Goal: Information Seeking & Learning: Check status

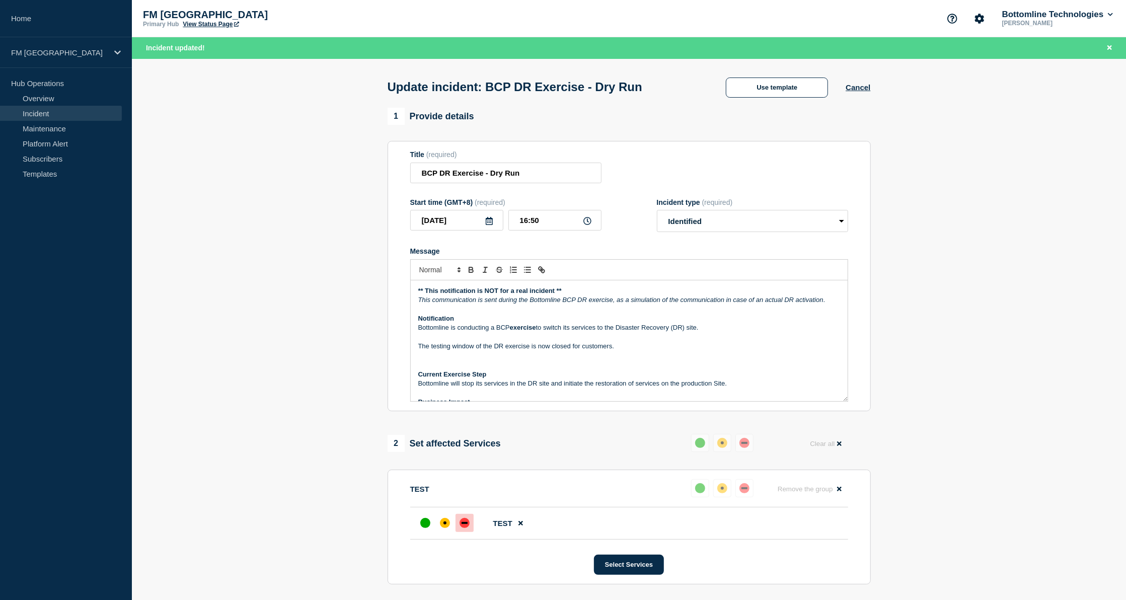
scroll to position [123, 0]
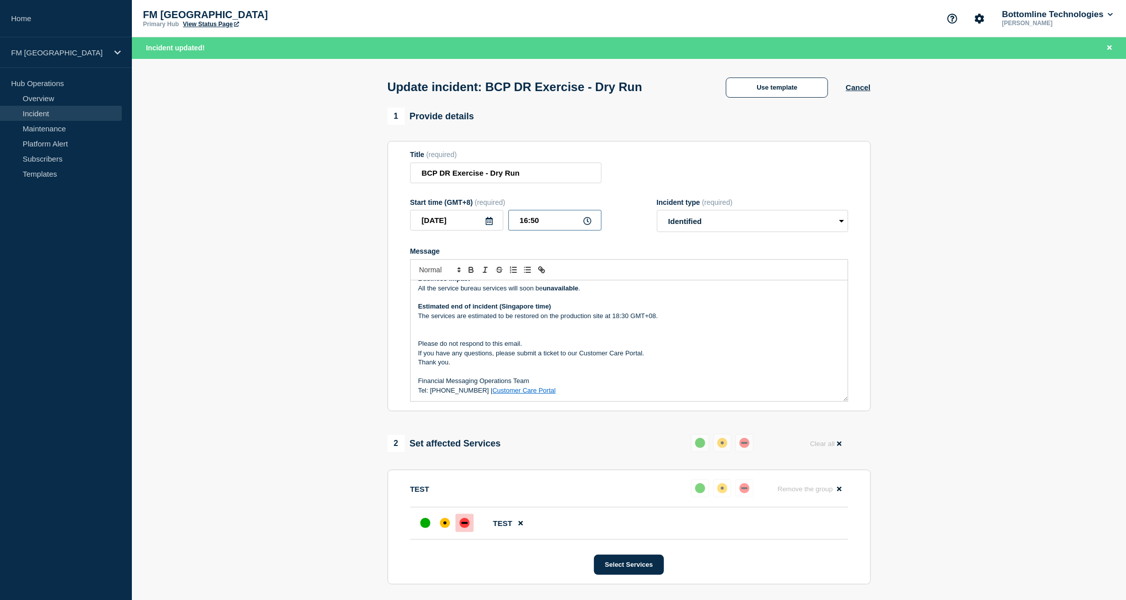
click at [528, 224] on input "16:50" at bounding box center [554, 220] width 93 height 21
type input "17:00"
click at [628, 233] on div "Start time (GMT+8) (required) [DATE] 17:00 Incident type (required) Select opti…" at bounding box center [629, 215] width 438 height 34
click at [589, 327] on p "Message" at bounding box center [629, 325] width 422 height 9
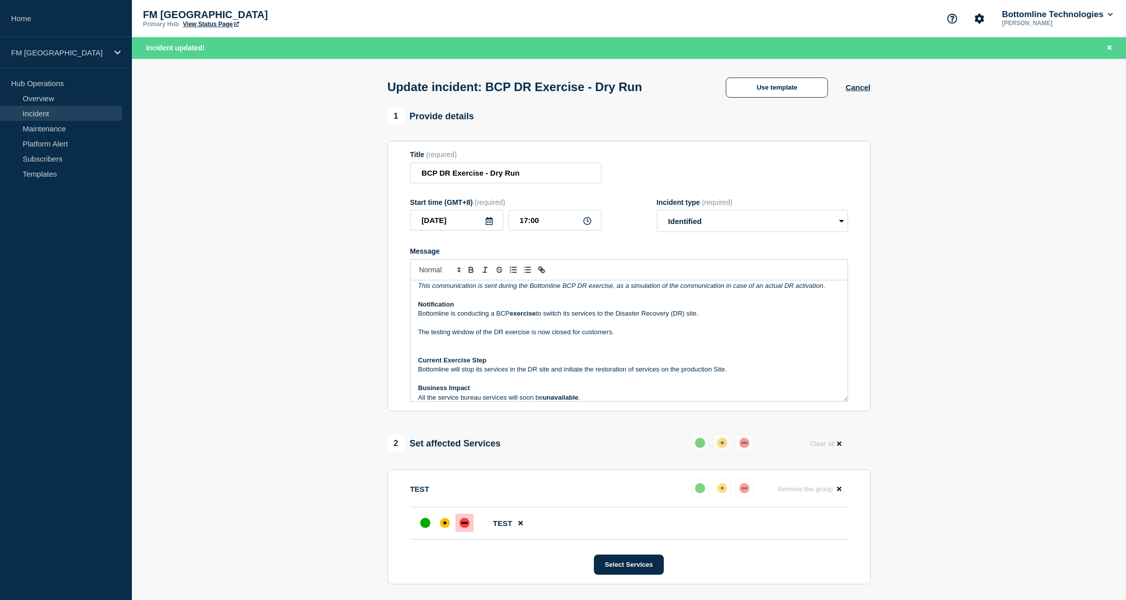
scroll to position [19, 0]
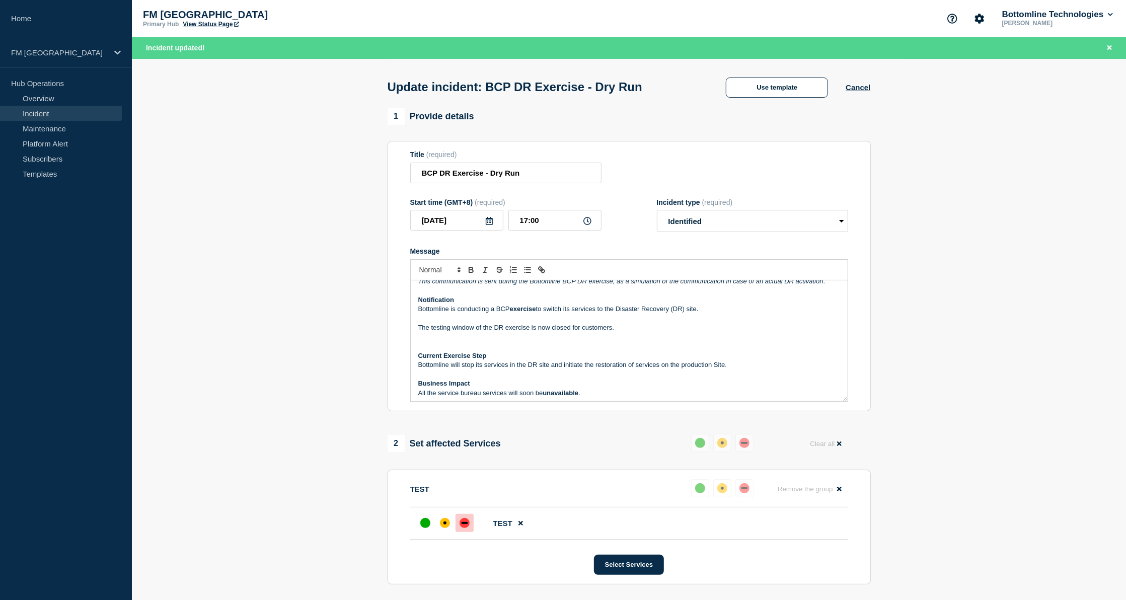
click at [740, 364] on p "Bottomline will stop its services in the DR site and initiate the restoration o…" at bounding box center [629, 364] width 422 height 9
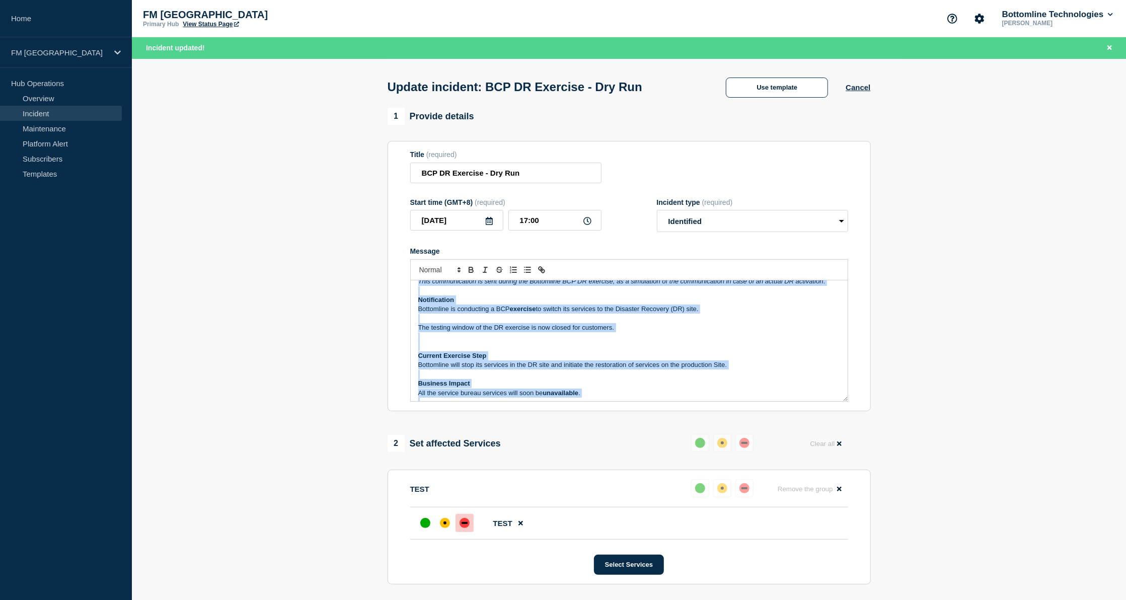
copy div "** This notification is NOT for a real incident ** This communication is sent d…"
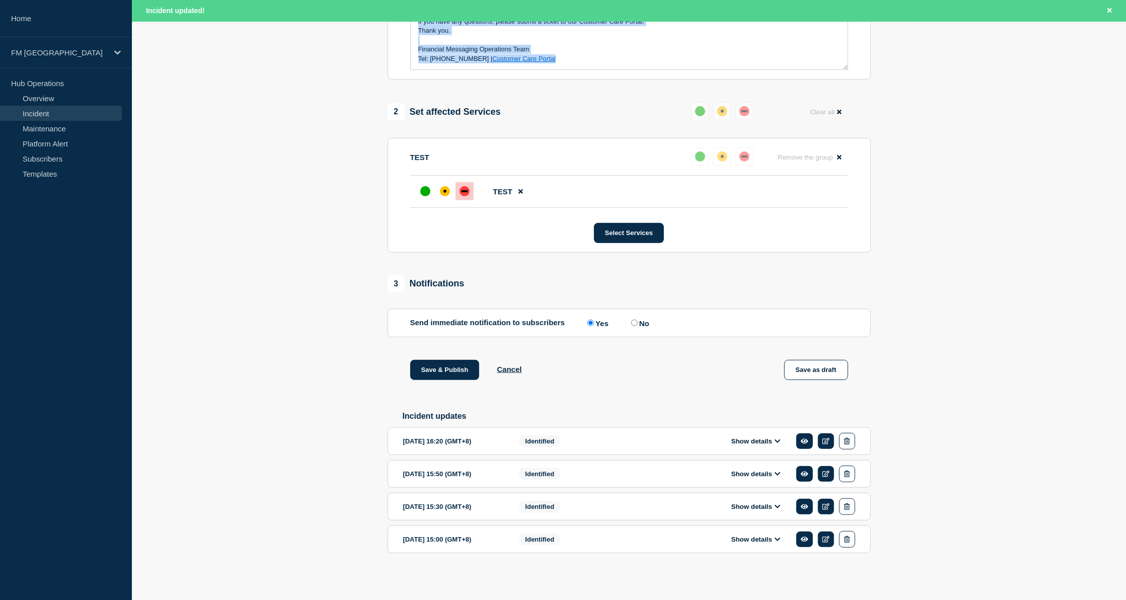
scroll to position [0, 0]
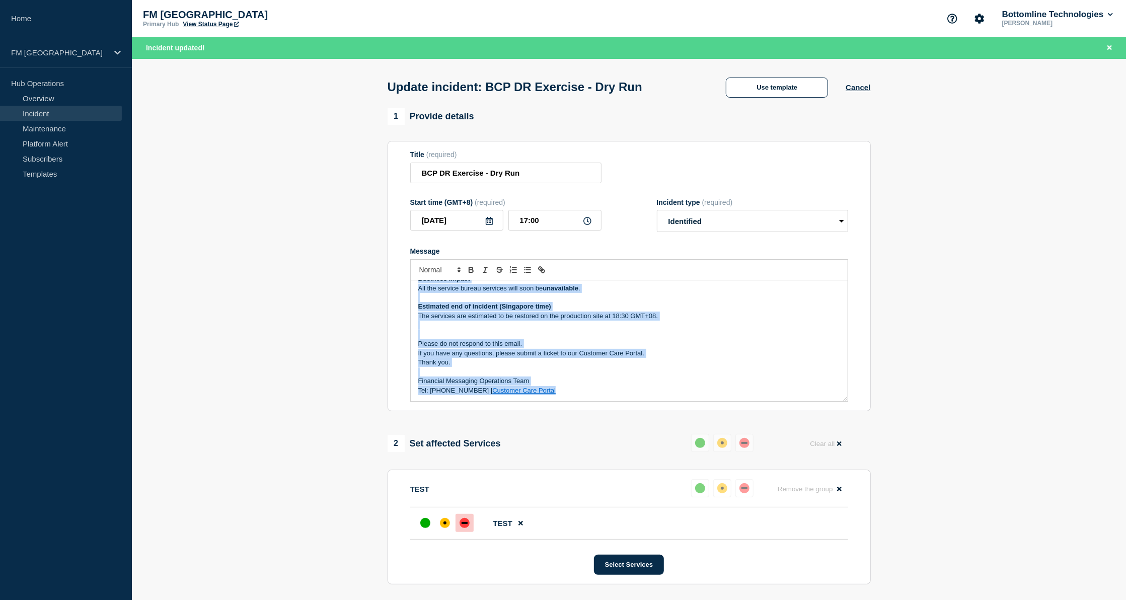
click at [709, 321] on p "The services are estimated to be restored on the production site at 18:30 GMT+0…" at bounding box center [629, 316] width 422 height 9
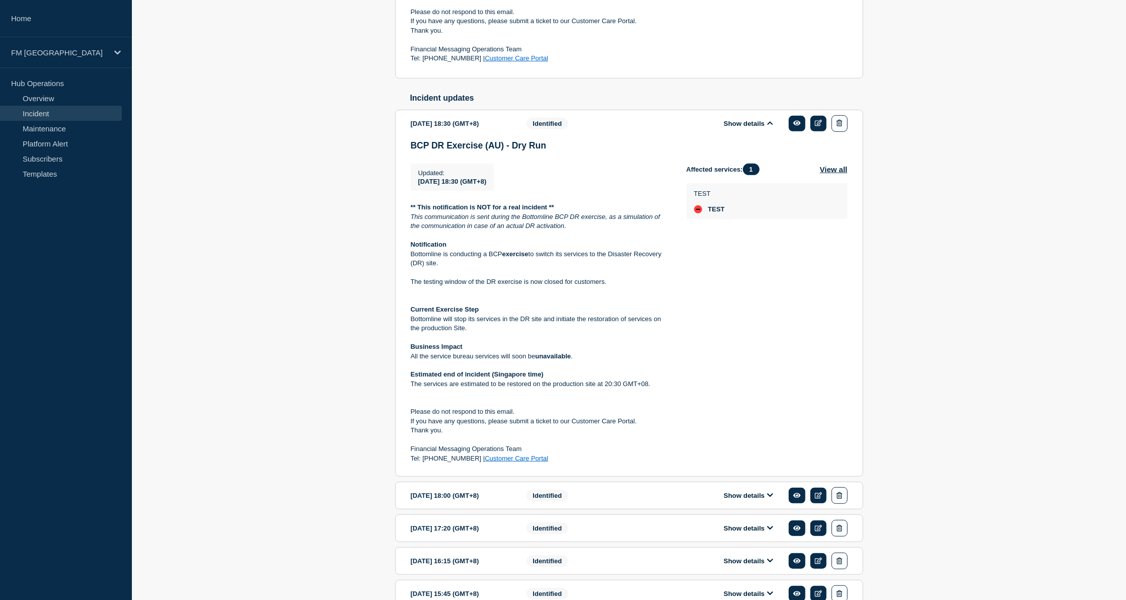
drag, startPoint x: 0, startPoint y: 0, endPoint x: 17, endPoint y: 296, distance: 297.0
click at [17, 296] on aside "Home FM Asia Hub Operations Overview Incident Maintenance Platform Alert Subscr…" at bounding box center [66, 300] width 132 height 600
click at [768, 498] on icon at bounding box center [770, 495] width 6 height 7
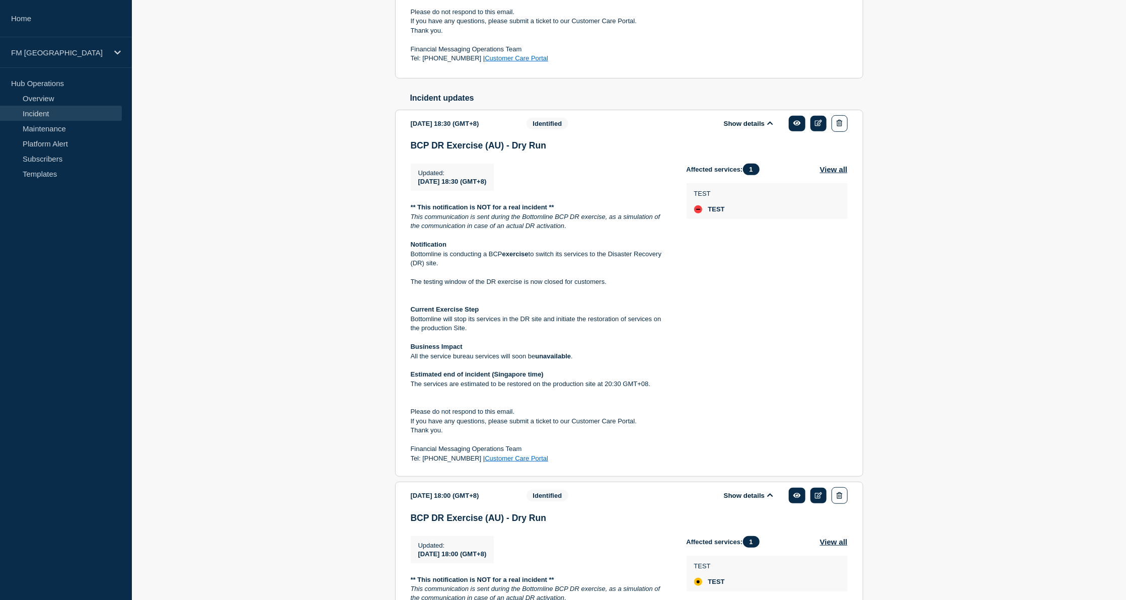
scroll to position [837, 0]
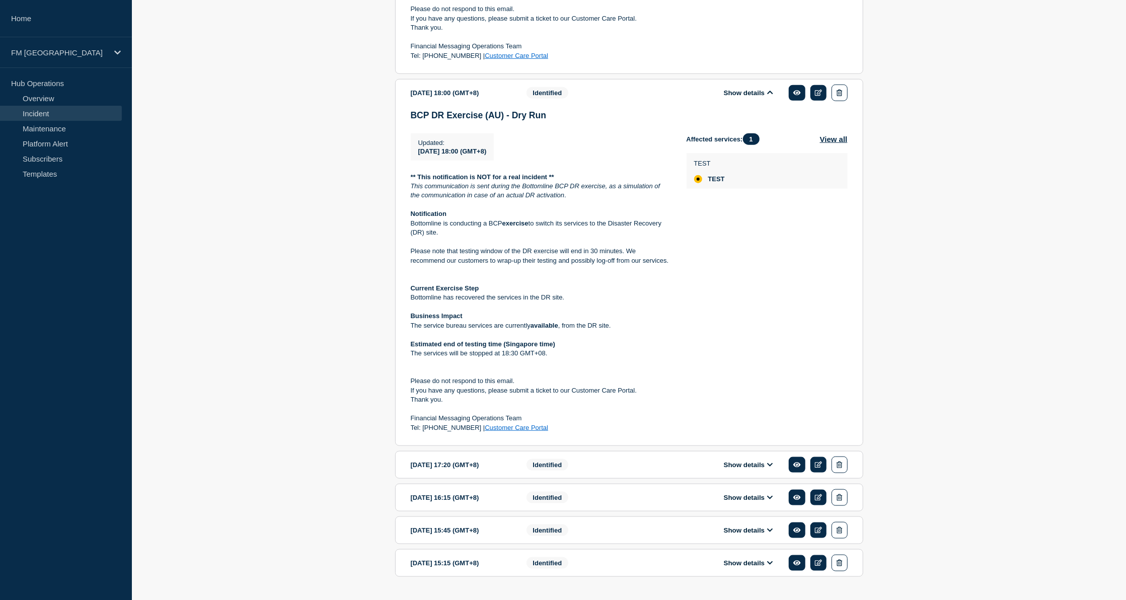
click at [755, 469] on button "Show details" at bounding box center [748, 465] width 55 height 9
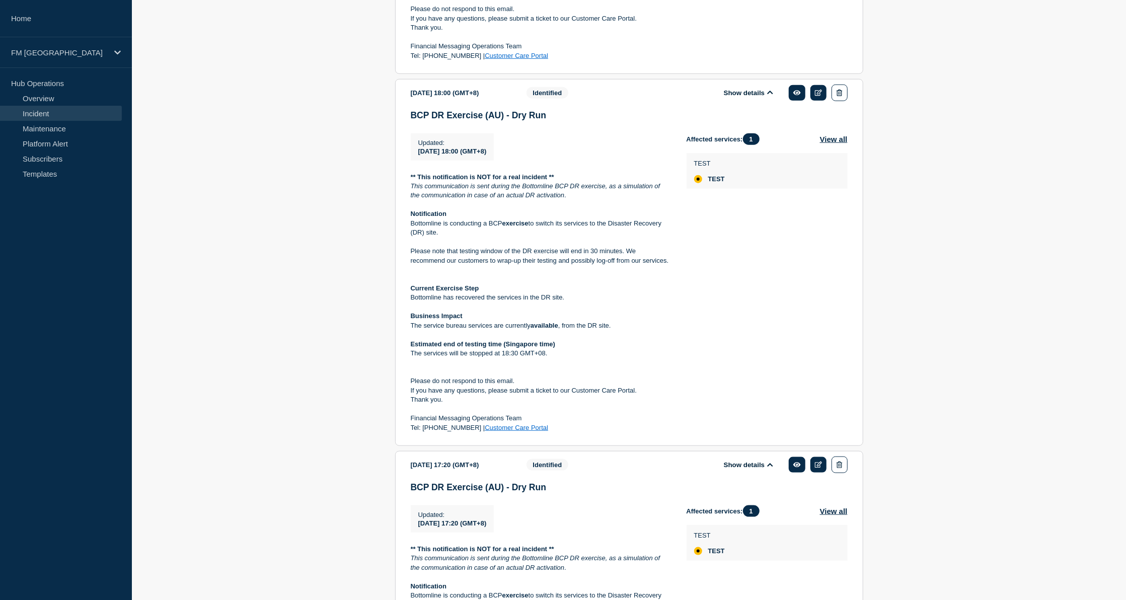
scroll to position [1184, 0]
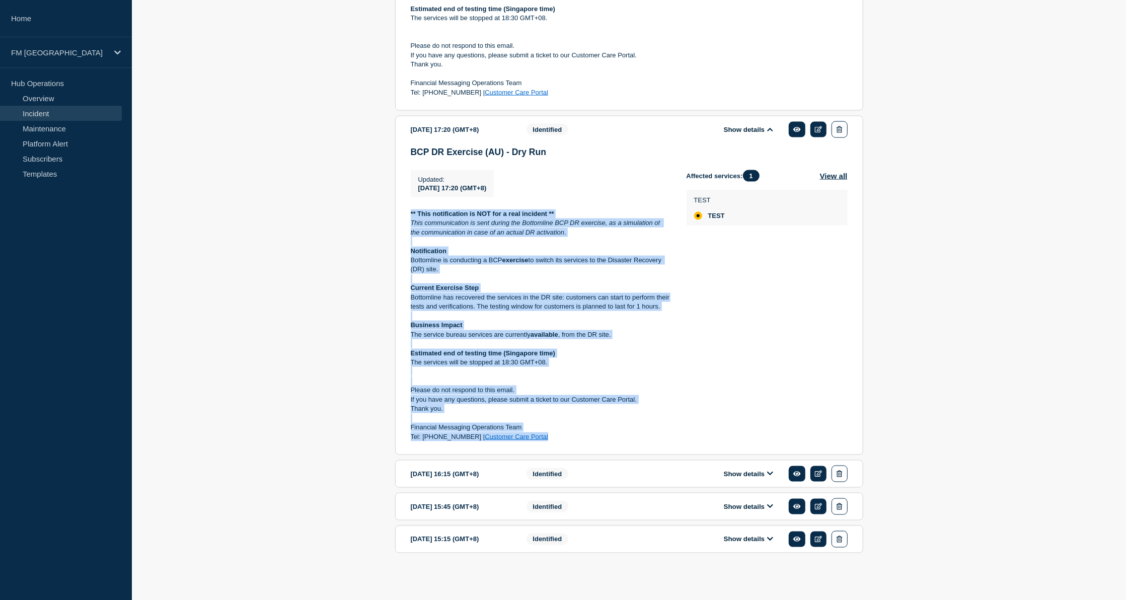
drag, startPoint x: 409, startPoint y: 209, endPoint x: 623, endPoint y: 437, distance: 312.7
click at [623, 437] on section "2025-05-31 17:20 (GMT+8) Show details Identified BCP DR Exercise (AU) - Dry Run…" at bounding box center [629, 285] width 468 height 339
copy div "** This notification is NOT for a real incident ** This communication is sent d…"
